Goal: Task Accomplishment & Management: Manage account settings

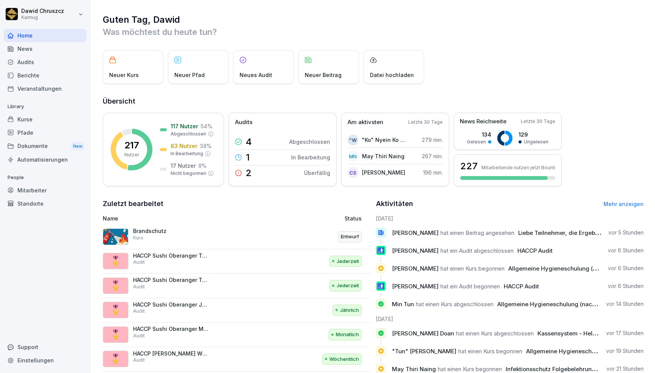
click at [36, 58] on div "Audits" at bounding box center [45, 61] width 83 height 13
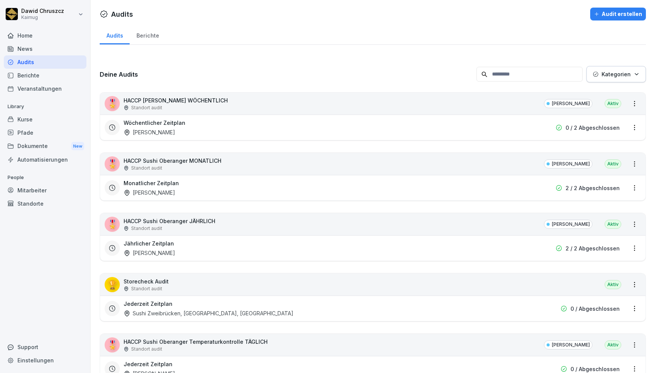
click at [604, 75] on p "Kategorien" at bounding box center [616, 74] width 29 height 8
click at [583, 113] on div "[PERSON_NAME]" at bounding box center [608, 108] width 94 height 16
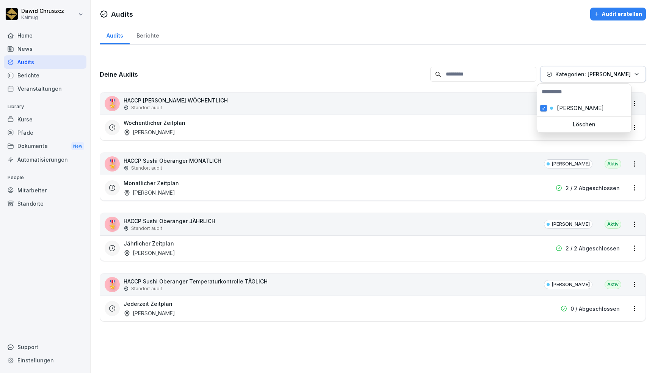
drag, startPoint x: 319, startPoint y: 69, endPoint x: 283, endPoint y: 94, distance: 43.3
click at [319, 69] on html "[PERSON_NAME] Kaimug Home News Audits Berichte Veranstaltungen Library Kurse Pf…" at bounding box center [327, 186] width 655 height 373
click at [566, 75] on p "Kategorien: [PERSON_NAME]" at bounding box center [592, 74] width 75 height 8
click at [543, 111] on button "button" at bounding box center [543, 108] width 7 height 7
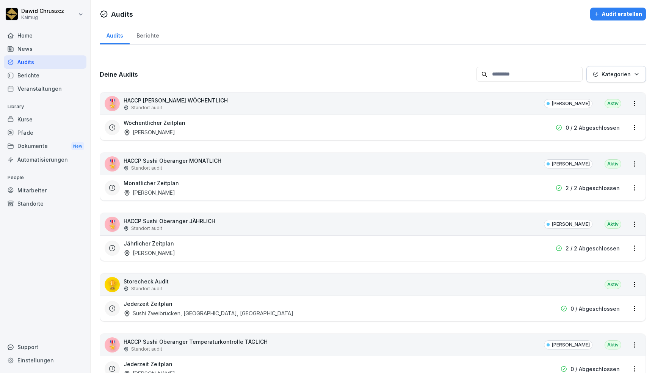
drag, startPoint x: 468, startPoint y: 45, endPoint x: 463, endPoint y: 51, distance: 8.1
click at [470, 45] on html "[PERSON_NAME] Kaimug Home News Audits Berichte Veranstaltungen Library Kurse Pf…" at bounding box center [327, 186] width 655 height 373
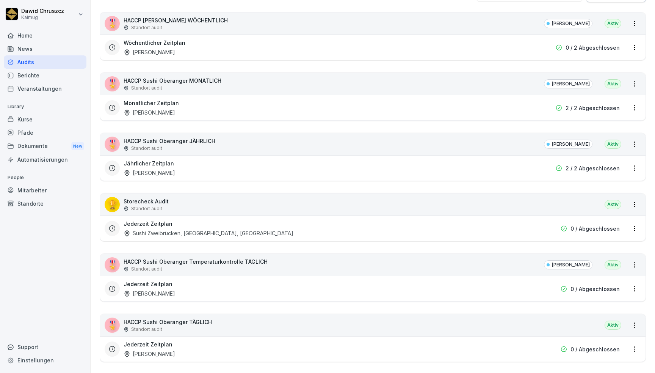
scroll to position [152, 0]
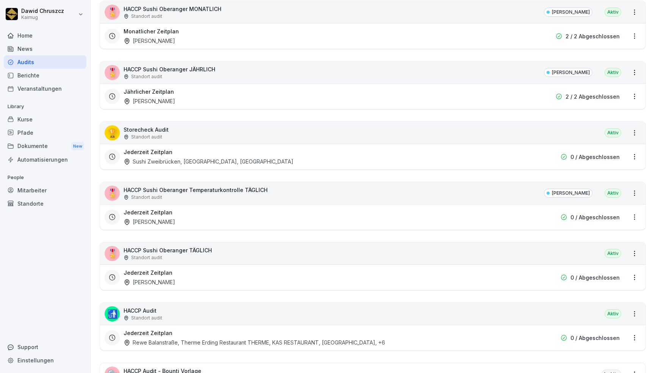
click at [199, 132] on div "🏆 Storecheck Audit Standort audit Aktiv" at bounding box center [372, 133] width 545 height 22
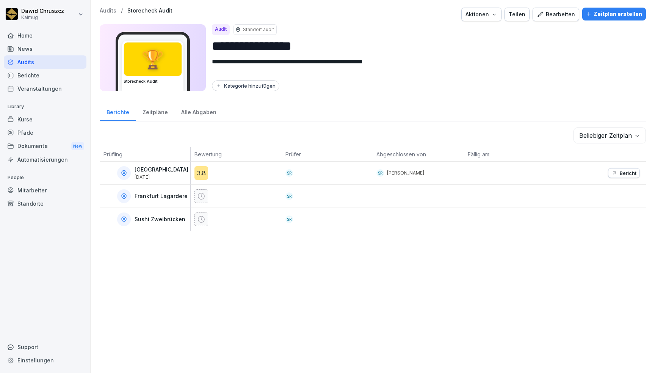
click at [233, 88] on div "Kategorie hinzufügen" at bounding box center [246, 86] width 60 height 6
type input "*"
type input "*****"
click at [343, 92] on div "**********" at bounding box center [373, 52] width 546 height 88
click at [107, 13] on p "Audits" at bounding box center [108, 11] width 17 height 6
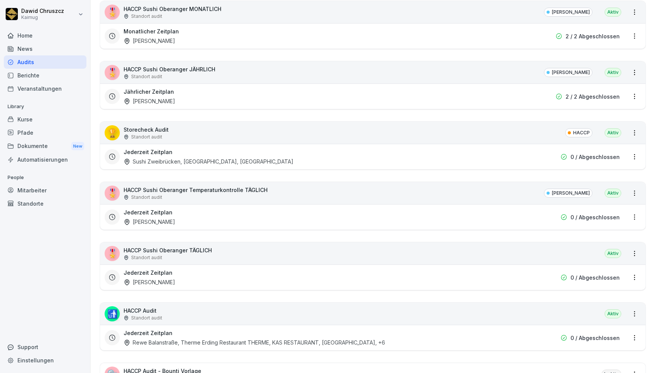
scroll to position [186, 0]
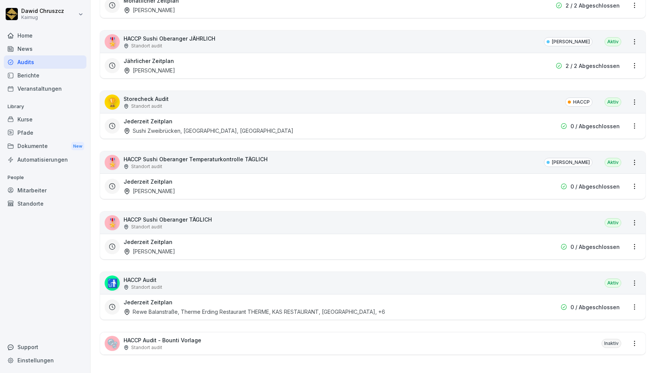
click at [175, 274] on div "🚮 HACCP Audit Standort audit Aktiv" at bounding box center [372, 283] width 545 height 22
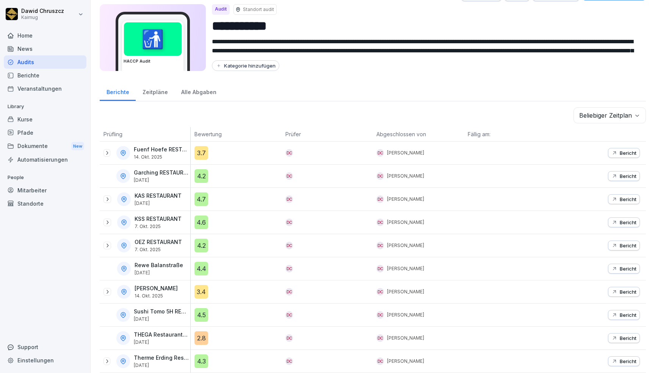
scroll to position [24, 0]
click at [237, 63] on div "Kategorie hinzufügen" at bounding box center [246, 66] width 60 height 6
type input "*****"
drag, startPoint x: 334, startPoint y: 77, endPoint x: 128, endPoint y: 1, distance: 219.8
click at [334, 76] on div "**********" at bounding box center [373, 166] width 564 height 373
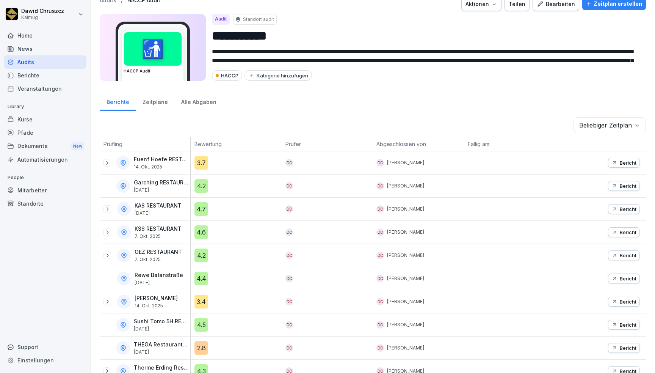
scroll to position [0, 0]
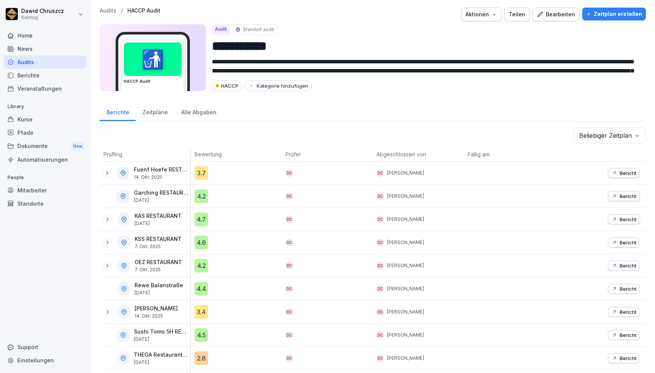
click at [113, 10] on p "Audits" at bounding box center [108, 11] width 17 height 6
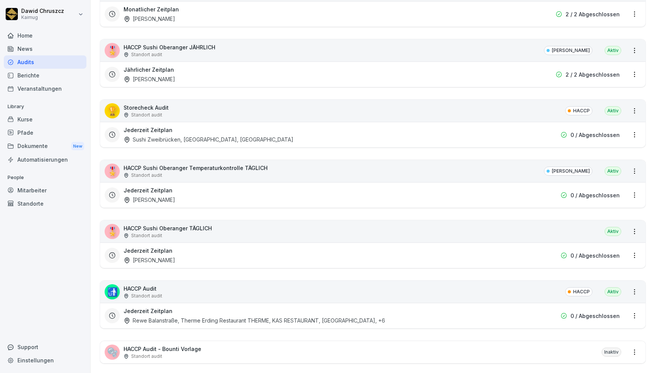
scroll to position [186, 0]
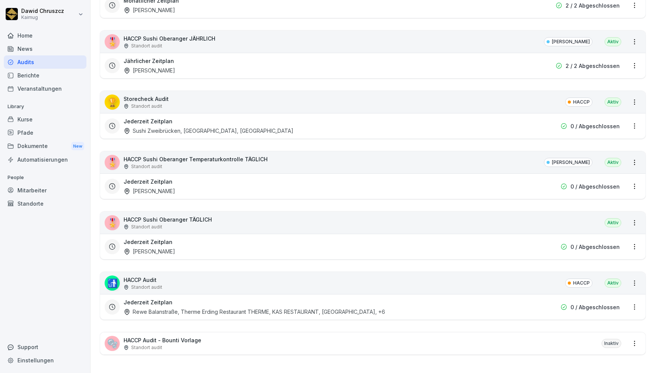
click at [627, 335] on html "[PERSON_NAME] Kaimug Home News Audits Berichte Veranstaltungen Library Kurse Pf…" at bounding box center [327, 186] width 655 height 373
click at [196, 340] on html "[PERSON_NAME] Kaimug Home News Audits Berichte Veranstaltungen Library Kurse Pf…" at bounding box center [327, 186] width 655 height 373
click at [191, 336] on p "HACCP Audit - Bounti Vorlage" at bounding box center [163, 340] width 78 height 8
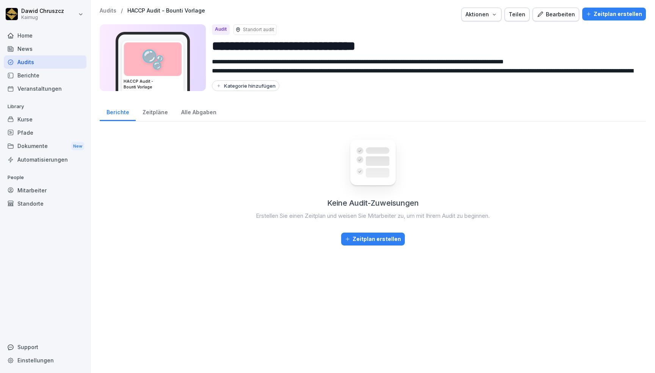
drag, startPoint x: 407, startPoint y: 45, endPoint x: 207, endPoint y: 40, distance: 200.2
click at [207, 40] on div "**********" at bounding box center [373, 57] width 546 height 67
click at [491, 14] on div "Aktionen" at bounding box center [481, 14] width 32 height 8
click at [462, 46] on p "Audit löschen" at bounding box center [450, 45] width 34 height 7
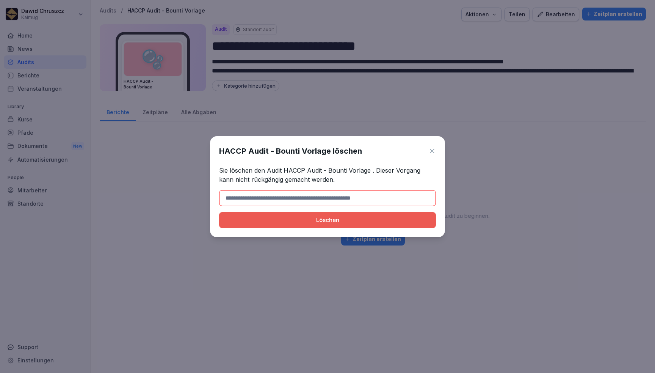
click at [332, 194] on input at bounding box center [327, 198] width 217 height 16
type input "**********"
click at [338, 215] on button "Löschen" at bounding box center [327, 220] width 217 height 16
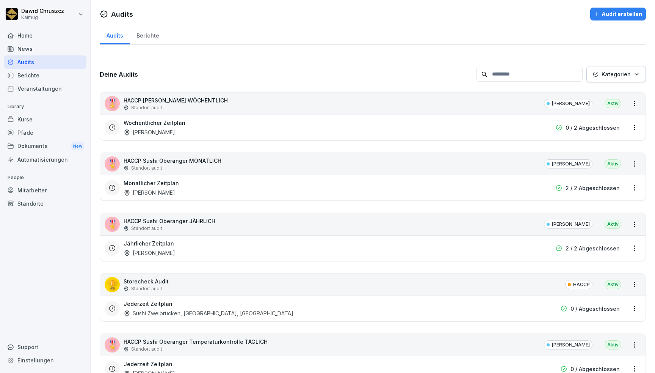
click at [607, 71] on p "Kategorien" at bounding box center [616, 74] width 29 height 8
click at [592, 110] on p "HACCP" at bounding box center [590, 108] width 20 height 7
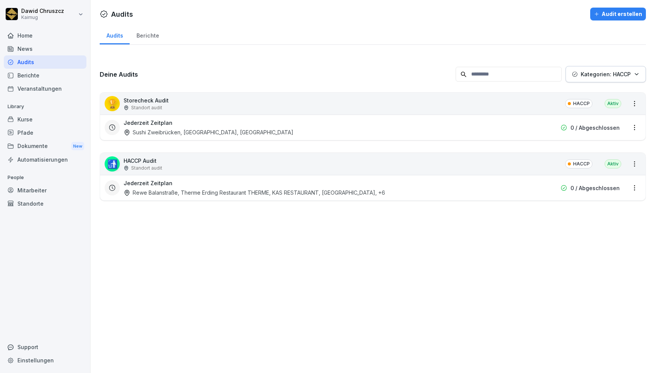
click at [354, 55] on html "[PERSON_NAME] Kaimug Home News Audits Berichte Veranstaltungen Library Kurse Pf…" at bounding box center [327, 186] width 655 height 373
click at [184, 164] on div "🚮 HACCP Audit Standort audit HACCP Aktiv" at bounding box center [372, 164] width 545 height 22
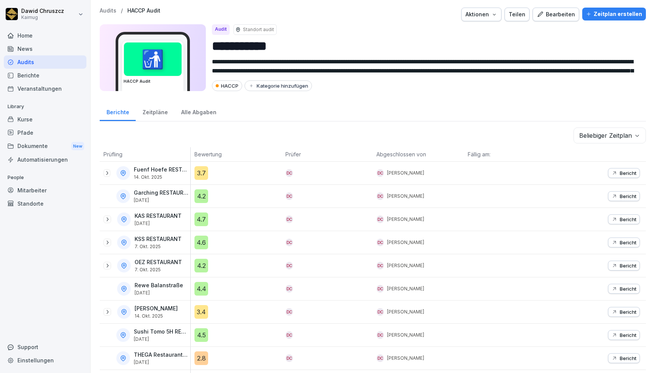
click at [147, 113] on div "Zeitpläne" at bounding box center [155, 111] width 39 height 19
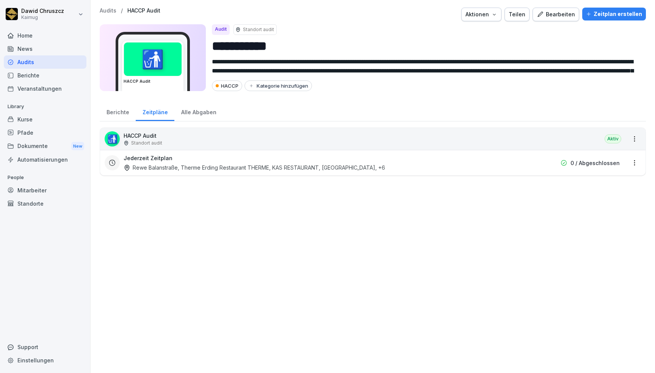
click at [628, 139] on html "**********" at bounding box center [327, 186] width 655 height 373
click at [607, 218] on html "**********" at bounding box center [327, 186] width 655 height 373
click at [625, 162] on html "**********" at bounding box center [327, 186] width 655 height 373
click at [0, 0] on link "Zeitplan bearbeiten" at bounding box center [0, 0] width 0 height 0
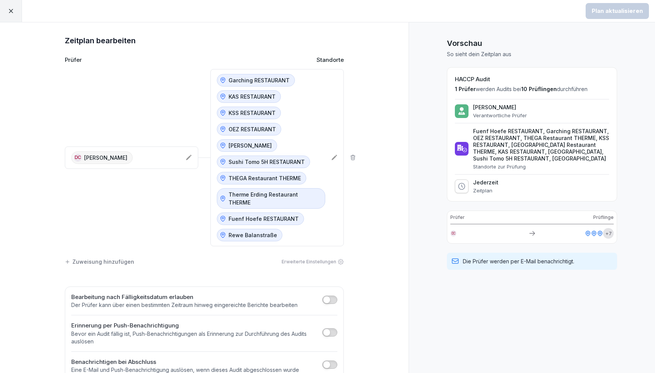
click at [188, 154] on icon at bounding box center [189, 157] width 6 height 6
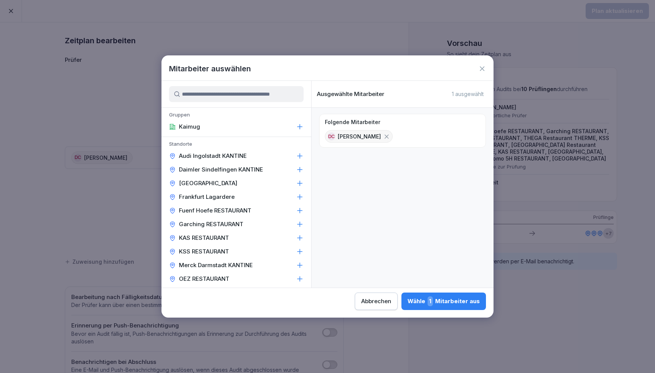
click at [213, 95] on input at bounding box center [236, 94] width 135 height 16
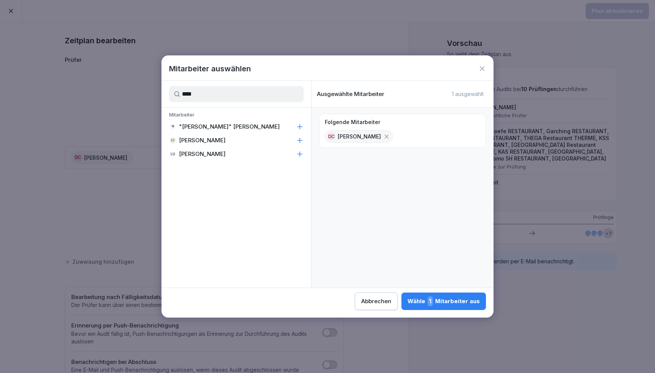
type input "****"
click at [302, 155] on icon at bounding box center [300, 154] width 8 height 8
click at [438, 300] on div "Wähle 2 Mitarbeiter aus" at bounding box center [443, 301] width 74 height 10
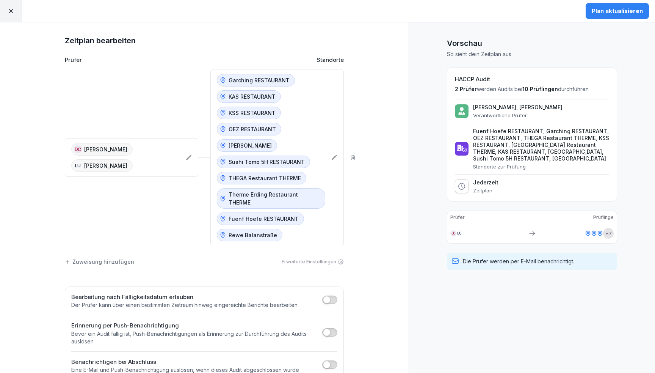
click at [178, 223] on div "DC [PERSON_NAME] LU [PERSON_NAME] Garching RESTAURANT KAS RESTAURANT KSS RESTAU…" at bounding box center [204, 157] width 279 height 177
click at [611, 11] on div "Plan aktualisieren" at bounding box center [617, 11] width 51 height 8
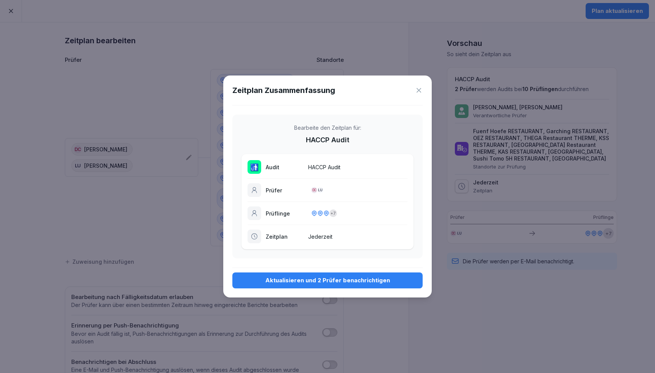
click at [335, 283] on div "Aktualisieren und 2 Prüfer benachrichtigen" at bounding box center [327, 280] width 178 height 8
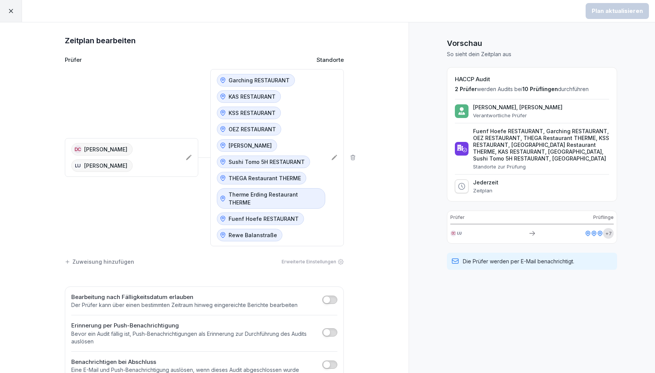
click at [12, 9] on icon at bounding box center [11, 11] width 4 height 4
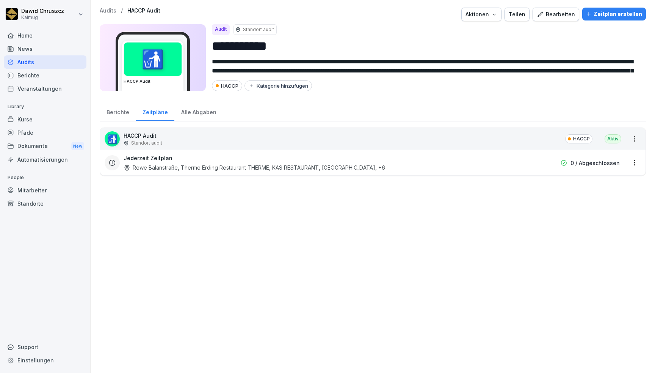
click at [205, 135] on div "🚮 HACCP Audit Standort audit HACCP Aktiv" at bounding box center [372, 139] width 545 height 22
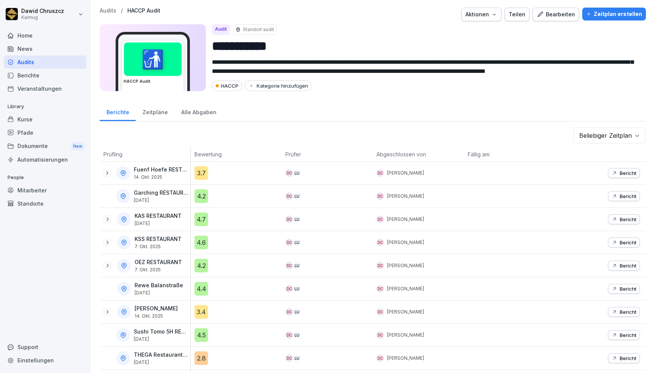
click at [555, 15] on div "Bearbeiten" at bounding box center [556, 14] width 38 height 8
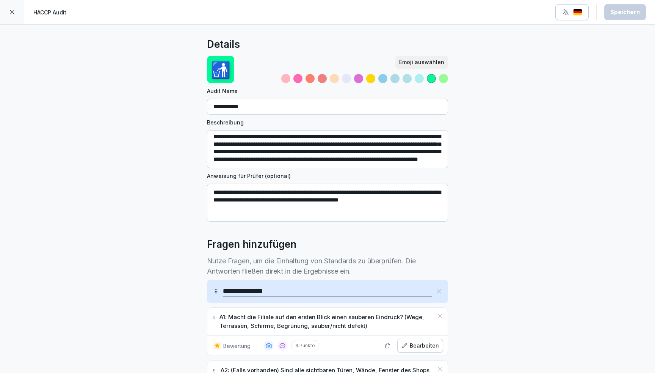
scroll to position [25, 0]
drag, startPoint x: 430, startPoint y: 199, endPoint x: 200, endPoint y: 201, distance: 229.7
click at [12, 12] on icon at bounding box center [12, 12] width 5 height 5
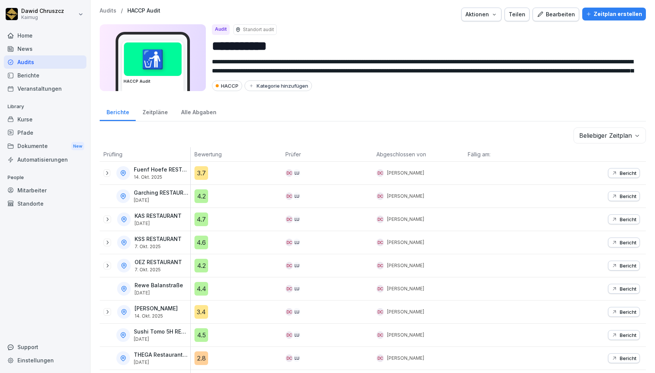
scroll to position [24, 0]
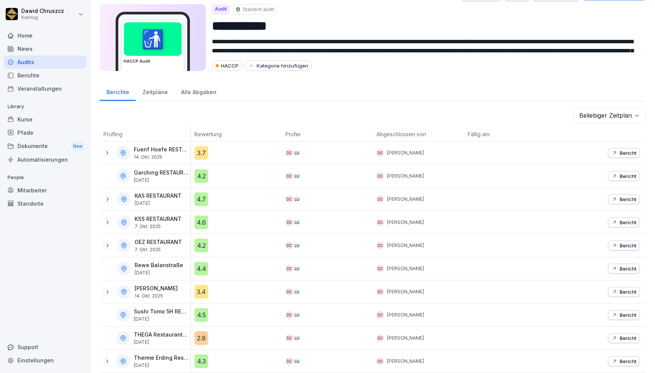
click at [623, 196] on p "Bericht" at bounding box center [628, 199] width 17 height 6
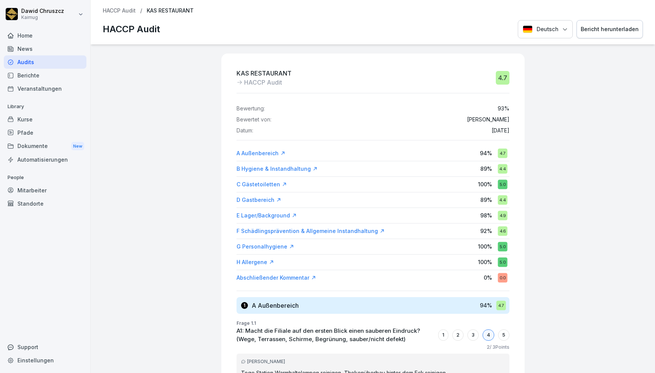
click at [128, 12] on p "HACCP Audit" at bounding box center [119, 11] width 33 height 6
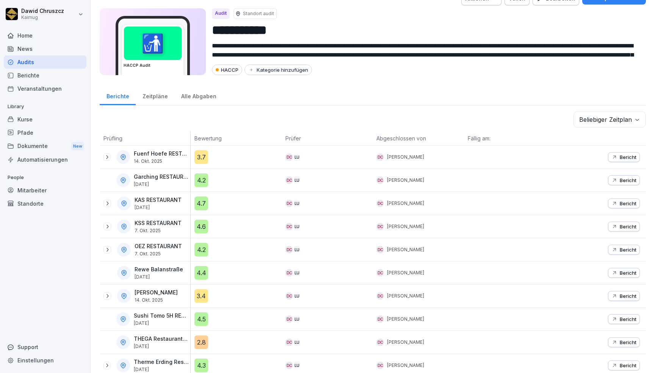
scroll to position [24, 0]
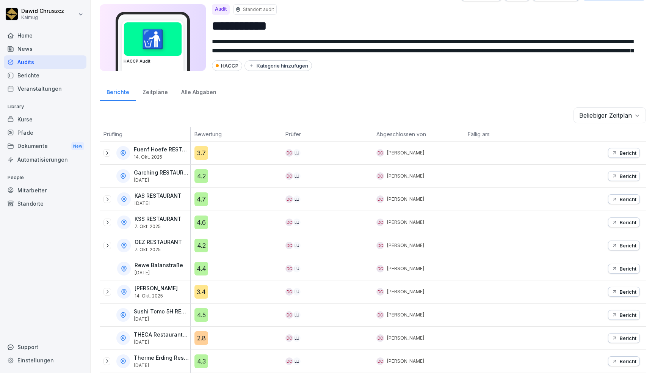
click at [624, 288] on p "Bericht" at bounding box center [628, 291] width 17 height 6
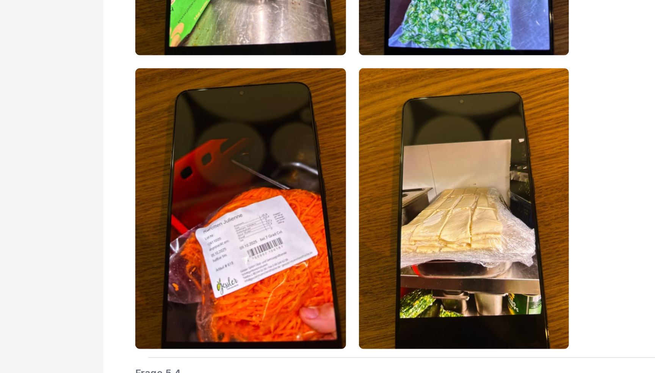
scroll to position [6826, 0]
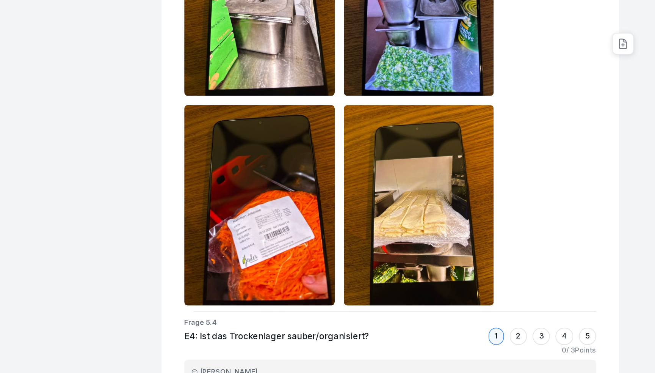
click at [412, 209] on img at bounding box center [400, 212] width 100 height 133
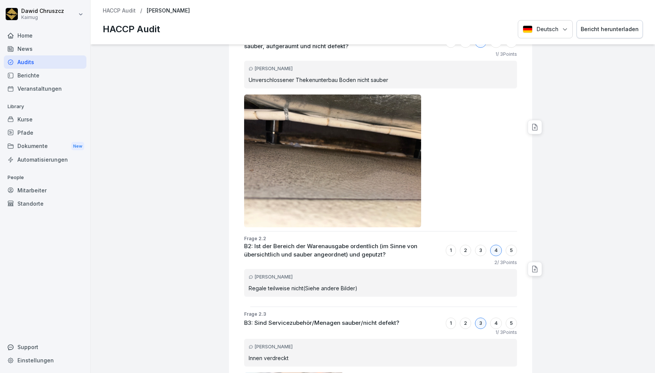
scroll to position [1501, 0]
click at [114, 13] on p "HACCP Audit" at bounding box center [119, 11] width 33 height 6
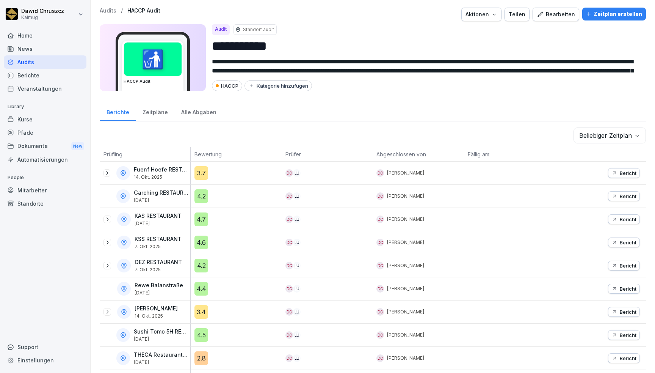
click at [614, 223] on div "Bericht" at bounding box center [600, 219] width 91 height 23
click at [613, 222] on button "Bericht" at bounding box center [624, 219] width 32 height 10
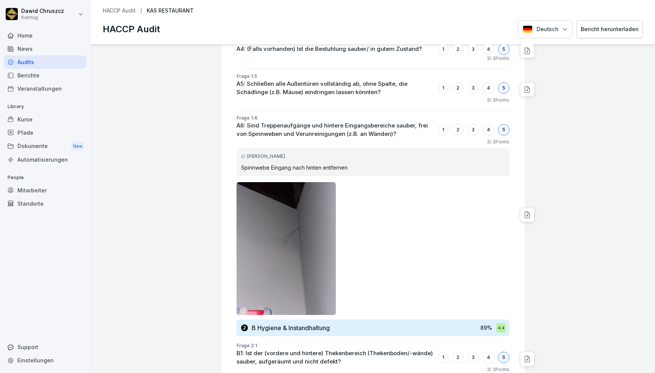
scroll to position [715, 0]
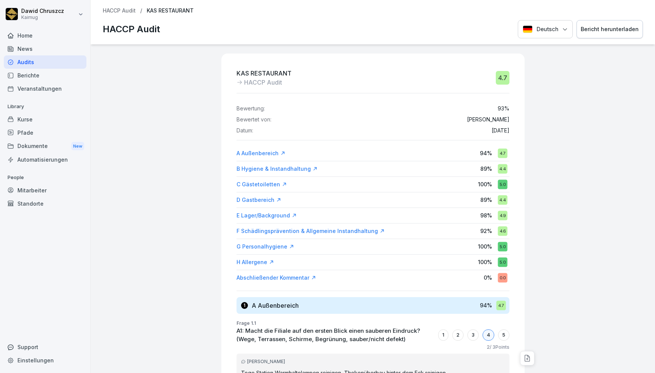
click at [132, 10] on p "HACCP Audit" at bounding box center [119, 11] width 33 height 6
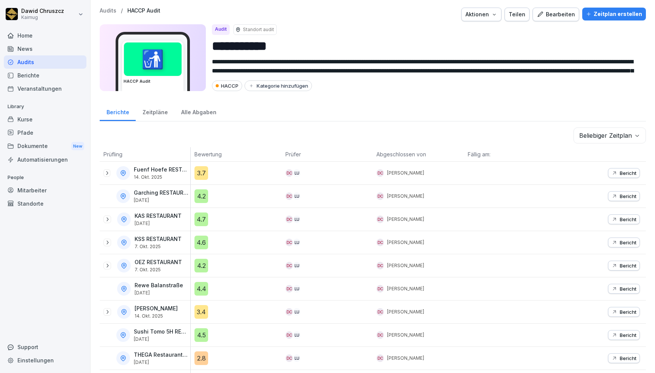
click at [564, 11] on div "Bearbeiten" at bounding box center [556, 14] width 38 height 8
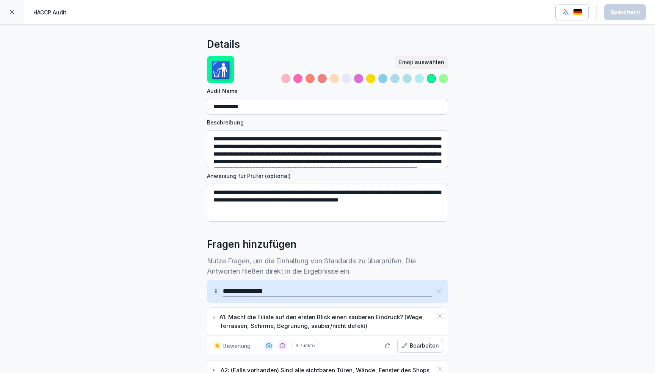
drag, startPoint x: 428, startPoint y: 201, endPoint x: 191, endPoint y: 204, distance: 236.5
click at [9, 18] on div at bounding box center [12, 12] width 24 height 24
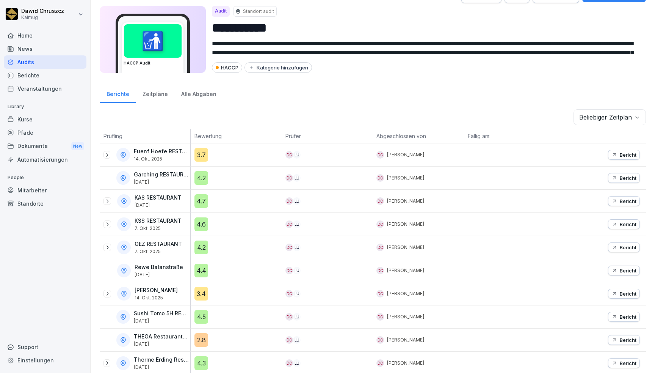
scroll to position [24, 0]
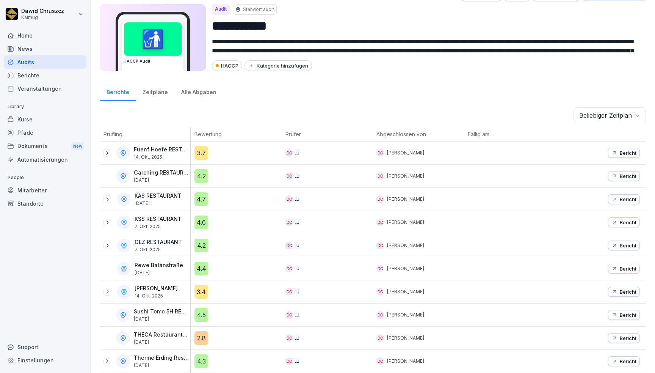
click at [620, 335] on p "Bericht" at bounding box center [628, 338] width 17 height 6
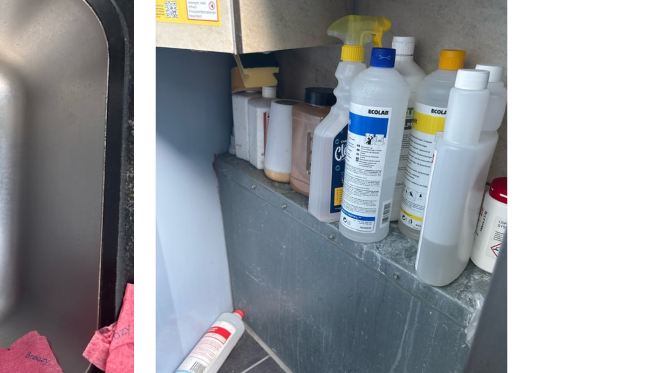
scroll to position [2023, 0]
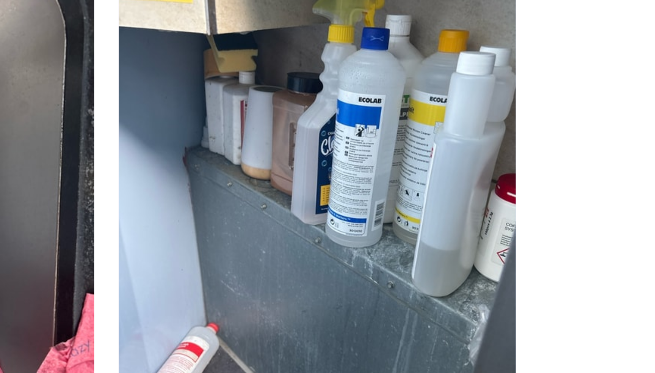
click at [395, 188] on img at bounding box center [400, 194] width 100 height 133
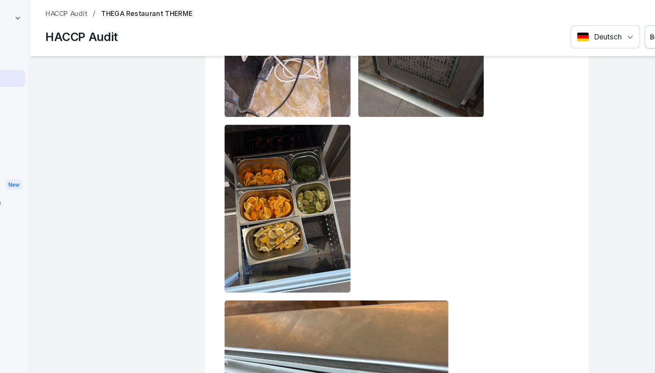
scroll to position [4088, 0]
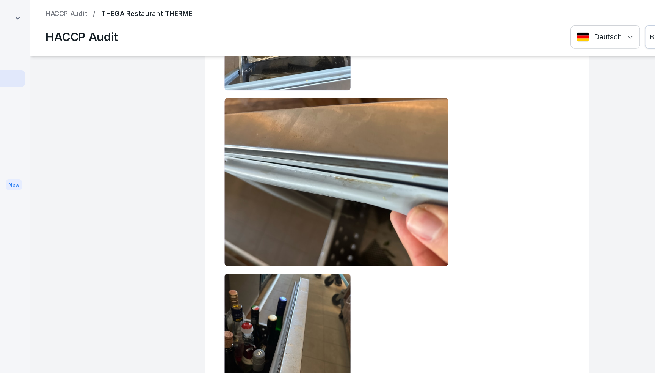
click at [362, 155] on img at bounding box center [332, 143] width 177 height 133
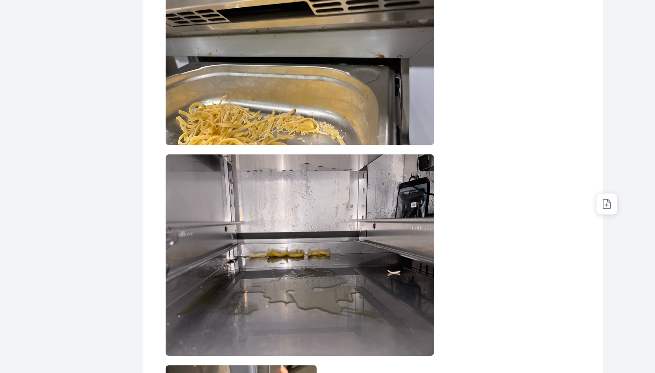
scroll to position [6787, 0]
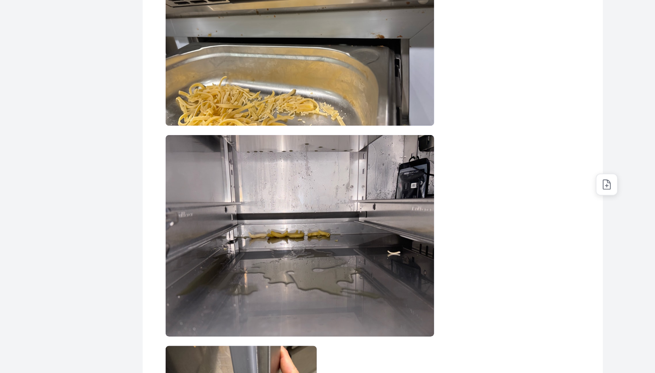
click at [337, 234] on img at bounding box center [332, 237] width 177 height 133
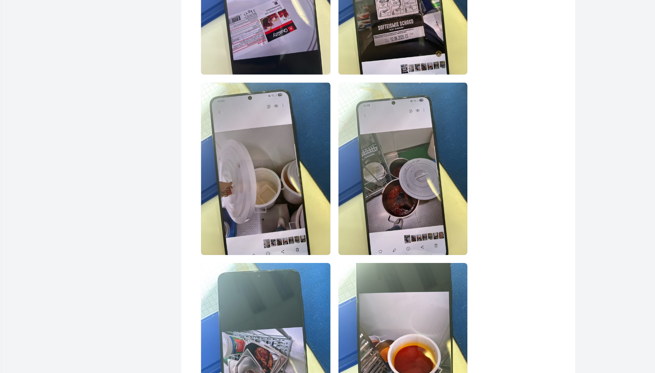
scroll to position [12124, 0]
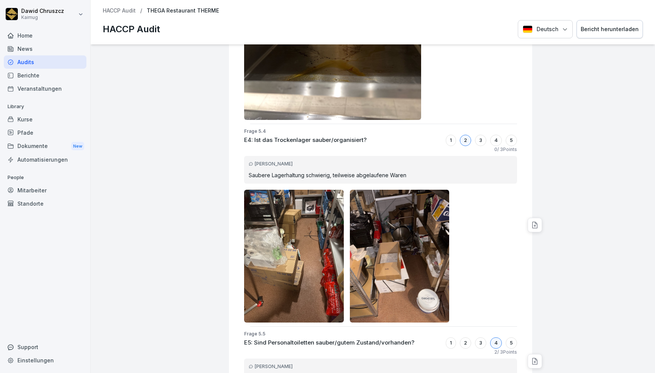
scroll to position [13399, 0]
